Goal: Information Seeking & Learning: Learn about a topic

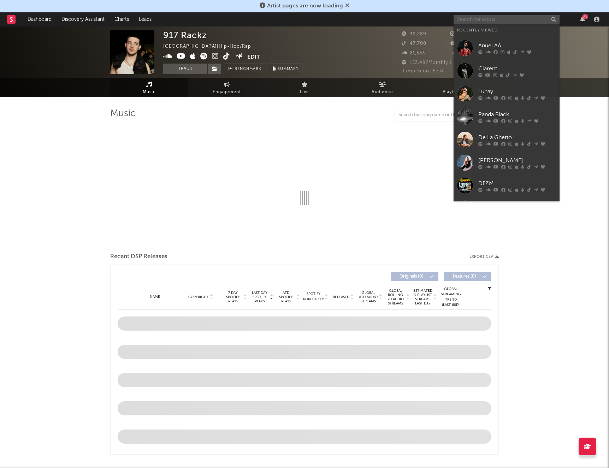
drag, startPoint x: 471, startPoint y: 20, endPoint x: 464, endPoint y: 22, distance: 8.0
click at [471, 20] on input "text" at bounding box center [506, 19] width 106 height 9
paste input "[PERSON_NAME]"
type input "[PERSON_NAME]"
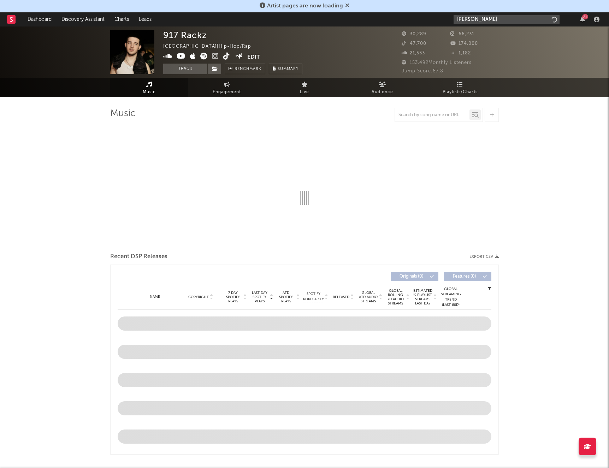
select select "6m"
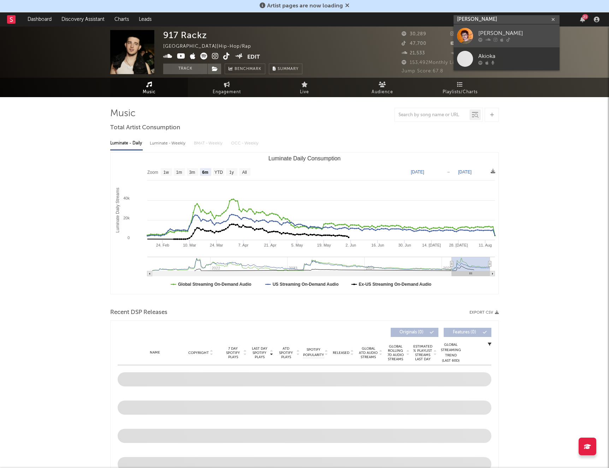
type input "[PERSON_NAME]"
click at [488, 29] on div "[PERSON_NAME]" at bounding box center [517, 33] width 78 height 8
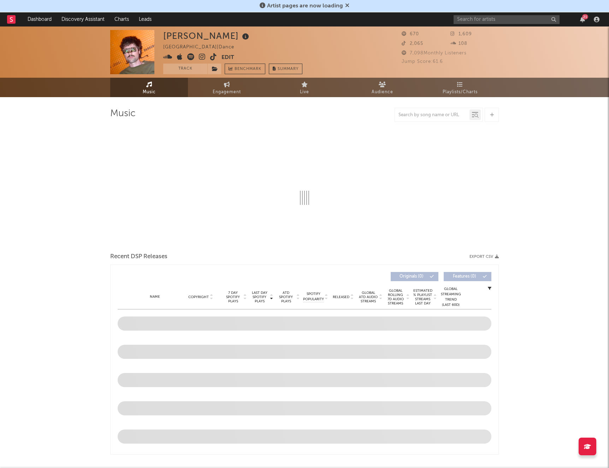
select select "6m"
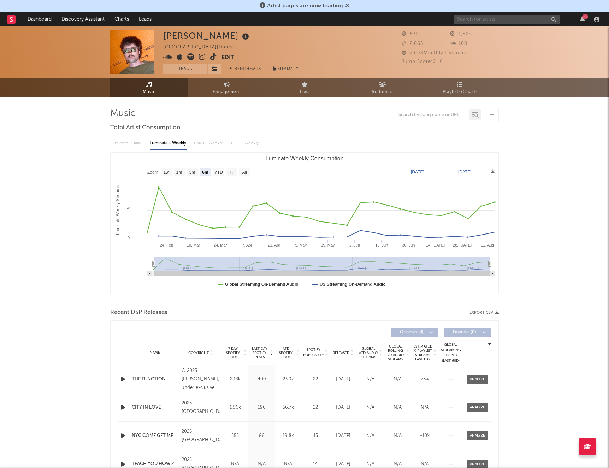
click at [496, 23] on input "text" at bounding box center [506, 19] width 106 height 9
type input "mb pee"
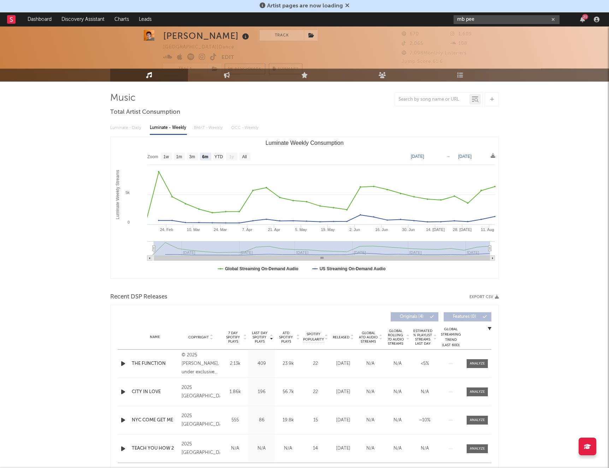
scroll to position [16, 0]
drag, startPoint x: 482, startPoint y: 18, endPoint x: 446, endPoint y: 17, distance: 36.0
click at [446, 17] on nav "Dashboard Discovery Assistant Charts Leads mb pee 21" at bounding box center [304, 19] width 609 height 14
click at [505, 22] on input "mb pee" at bounding box center [506, 19] width 106 height 9
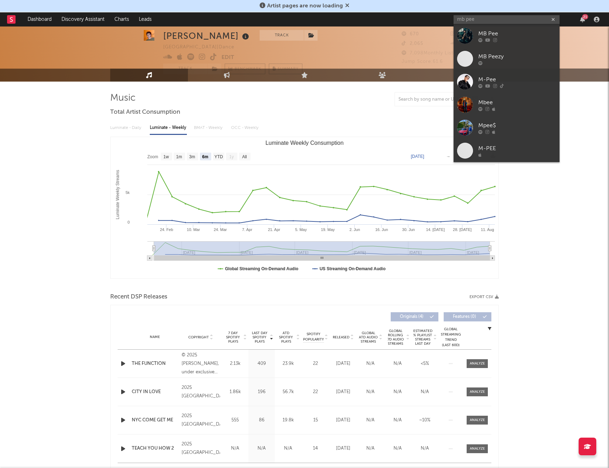
drag, startPoint x: 506, startPoint y: 32, endPoint x: 512, endPoint y: 33, distance: 6.4
click at [506, 32] on div "MB Pee" at bounding box center [517, 33] width 78 height 8
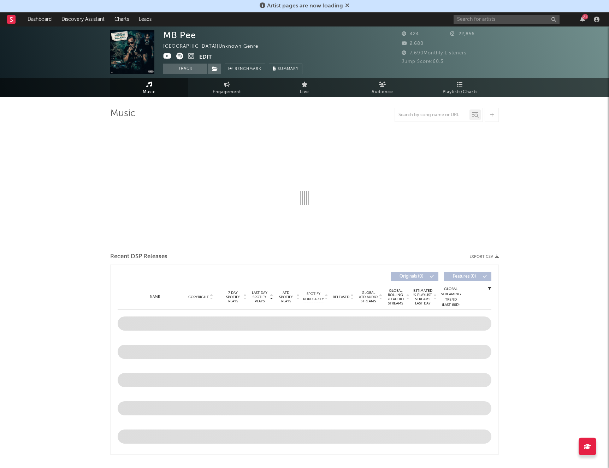
select select "6m"
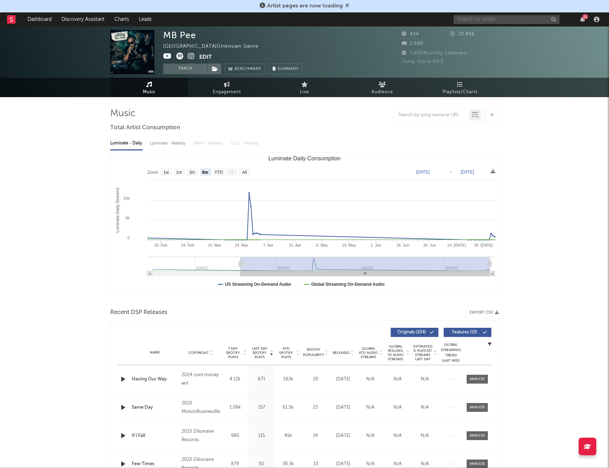
click at [489, 22] on input "text" at bounding box center [506, 19] width 106 height 9
type input "sneak"
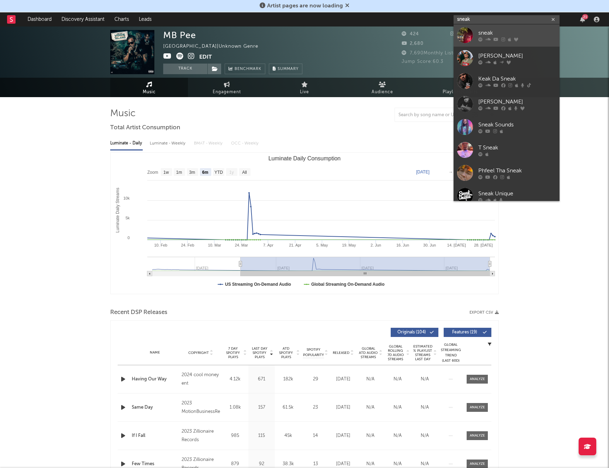
scroll to position [0, 1]
click at [488, 32] on div "sneak" at bounding box center [517, 33] width 78 height 8
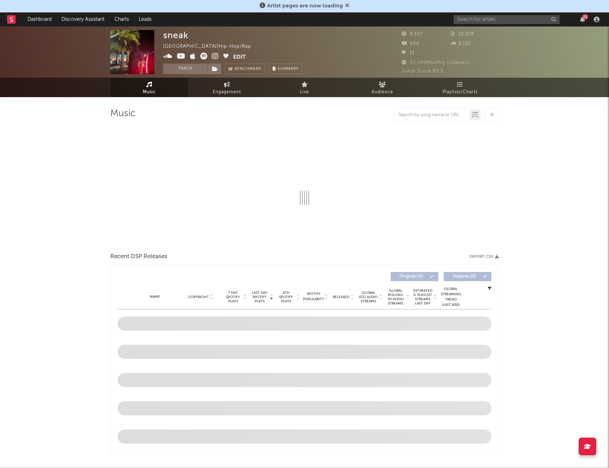
select select "1w"
